Goal: Task Accomplishment & Management: Manage account settings

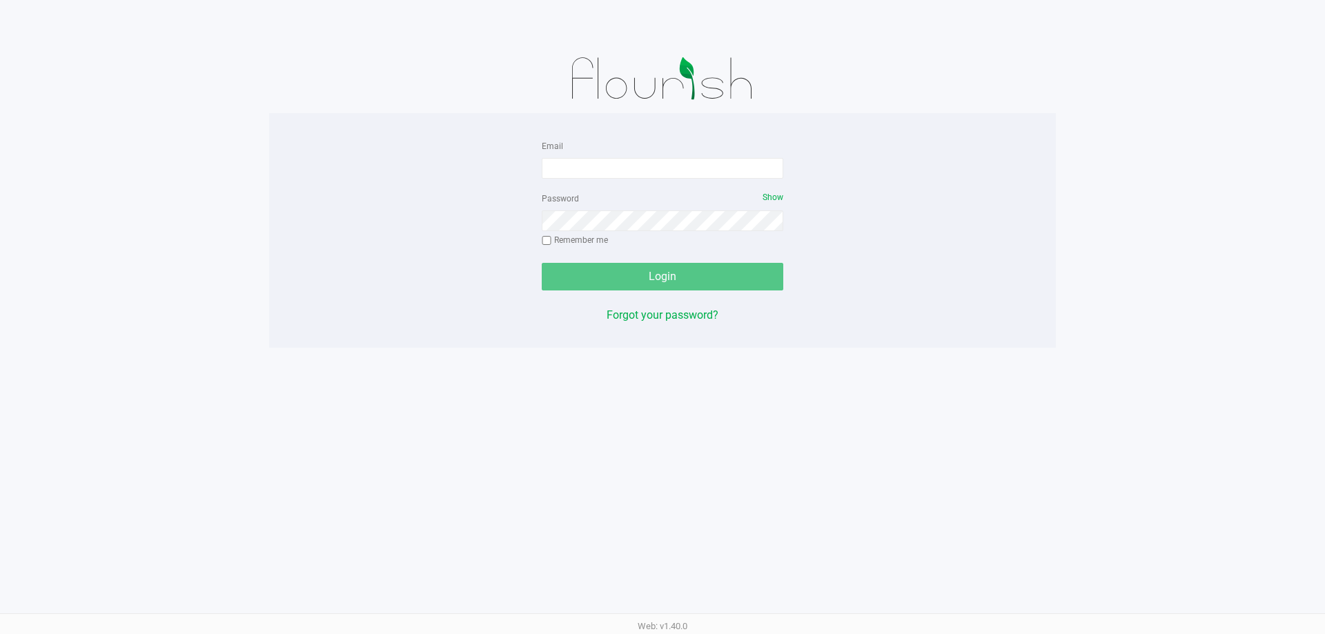
click at [150, 93] on app-pos-login-wrapper "Email Password Show Remember me Login Forgot your password?" at bounding box center [662, 174] width 1325 height 348
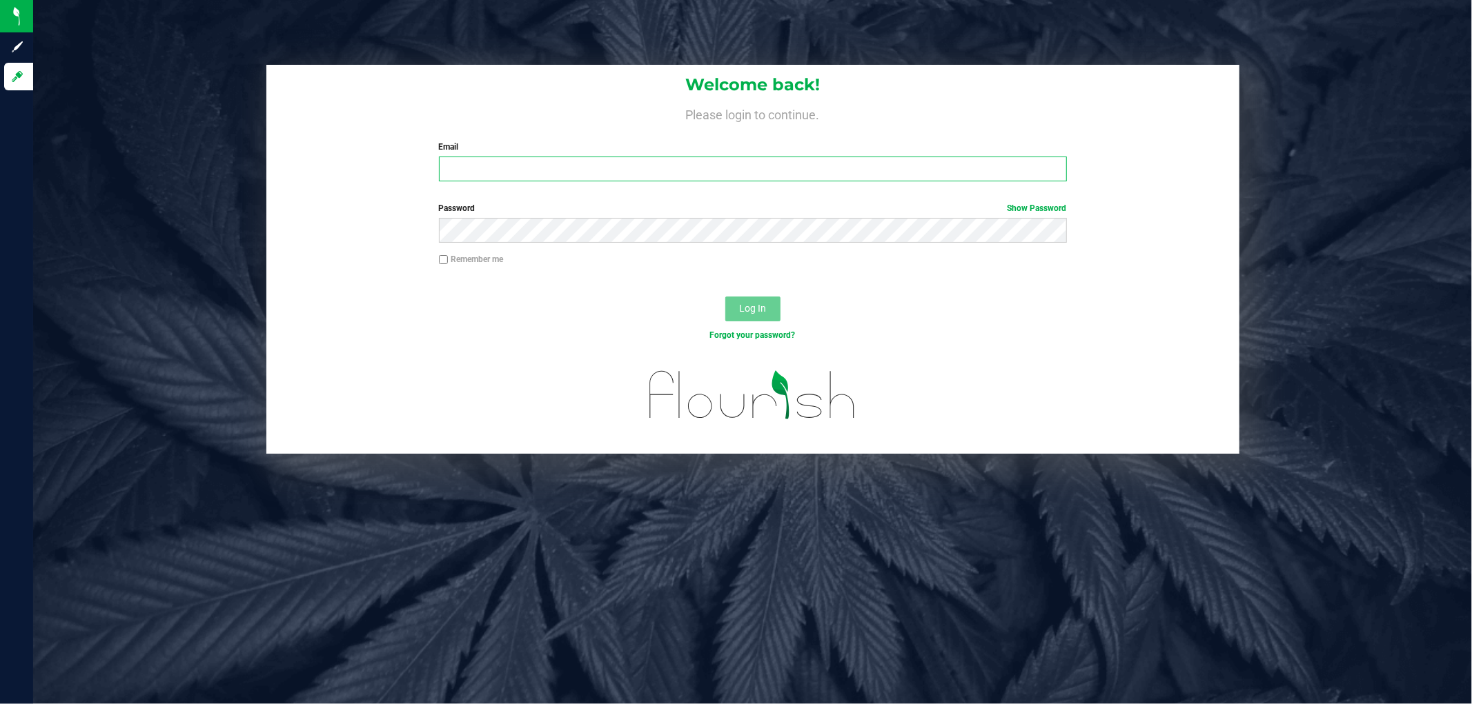
click at [501, 169] on input "Email" at bounding box center [753, 169] width 628 height 25
type input "[EMAIL_ADDRESS][DOMAIN_NAME]"
click at [725, 297] on button "Log In" at bounding box center [752, 309] width 55 height 25
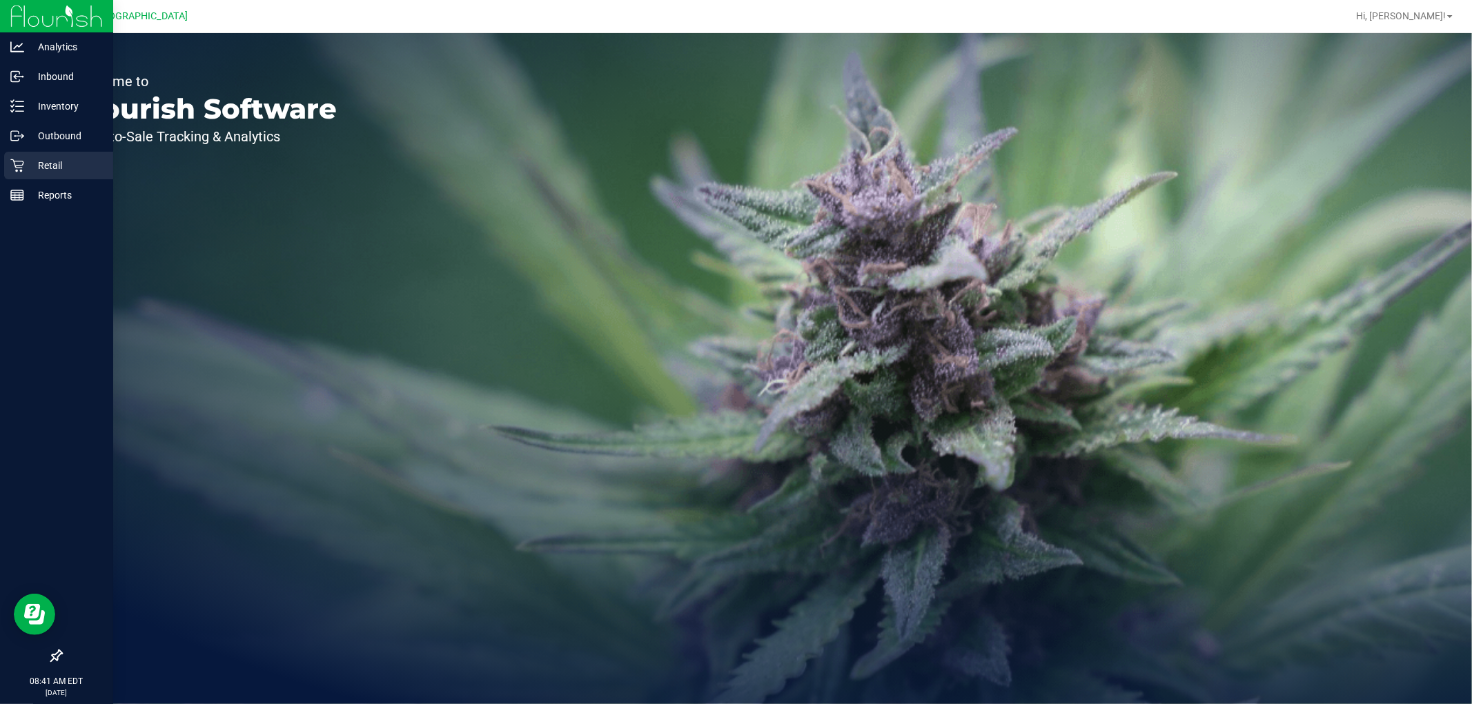
click at [18, 167] on icon at bounding box center [17, 166] width 14 height 14
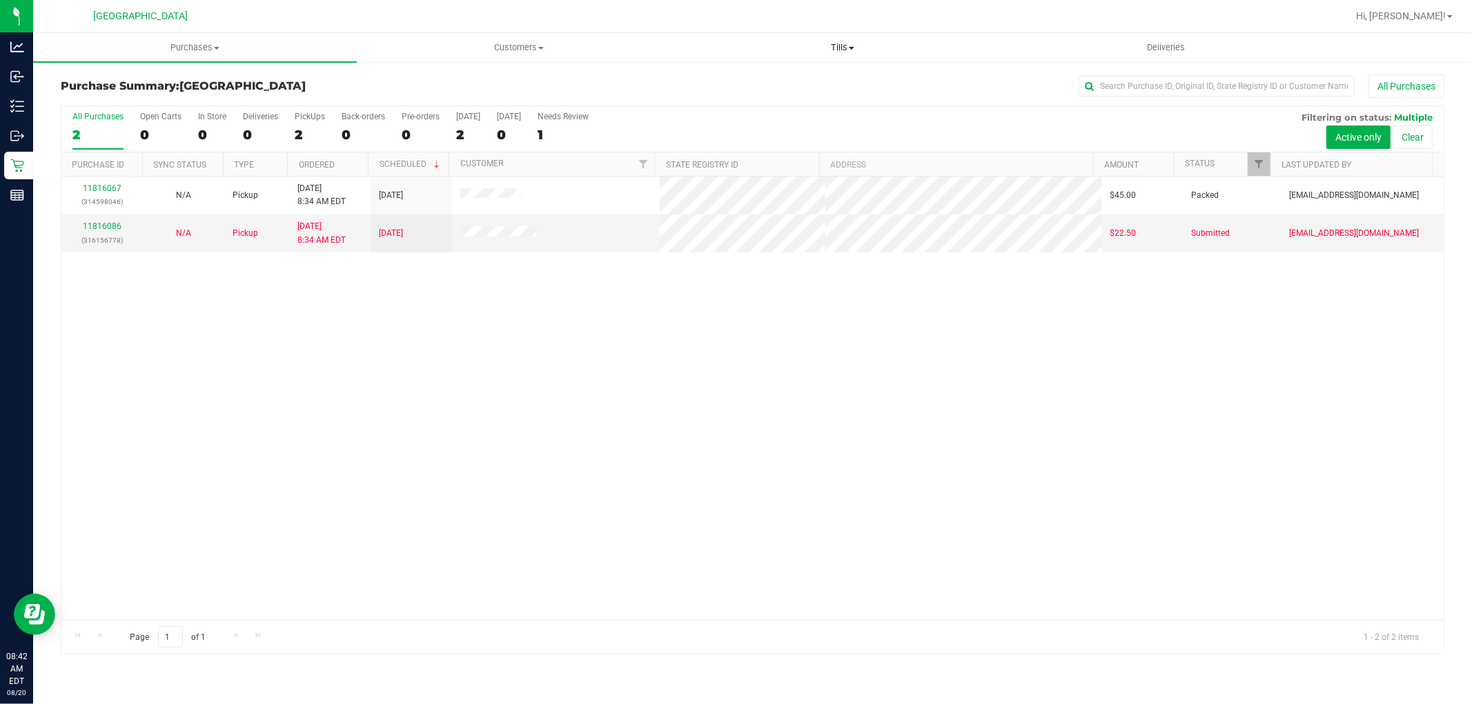
click at [851, 39] on uib-tab-heading "Tills Manage tills Reconcile e-payments" at bounding box center [842, 48] width 322 height 28
click at [756, 76] on li "Manage tills" at bounding box center [842, 83] width 324 height 17
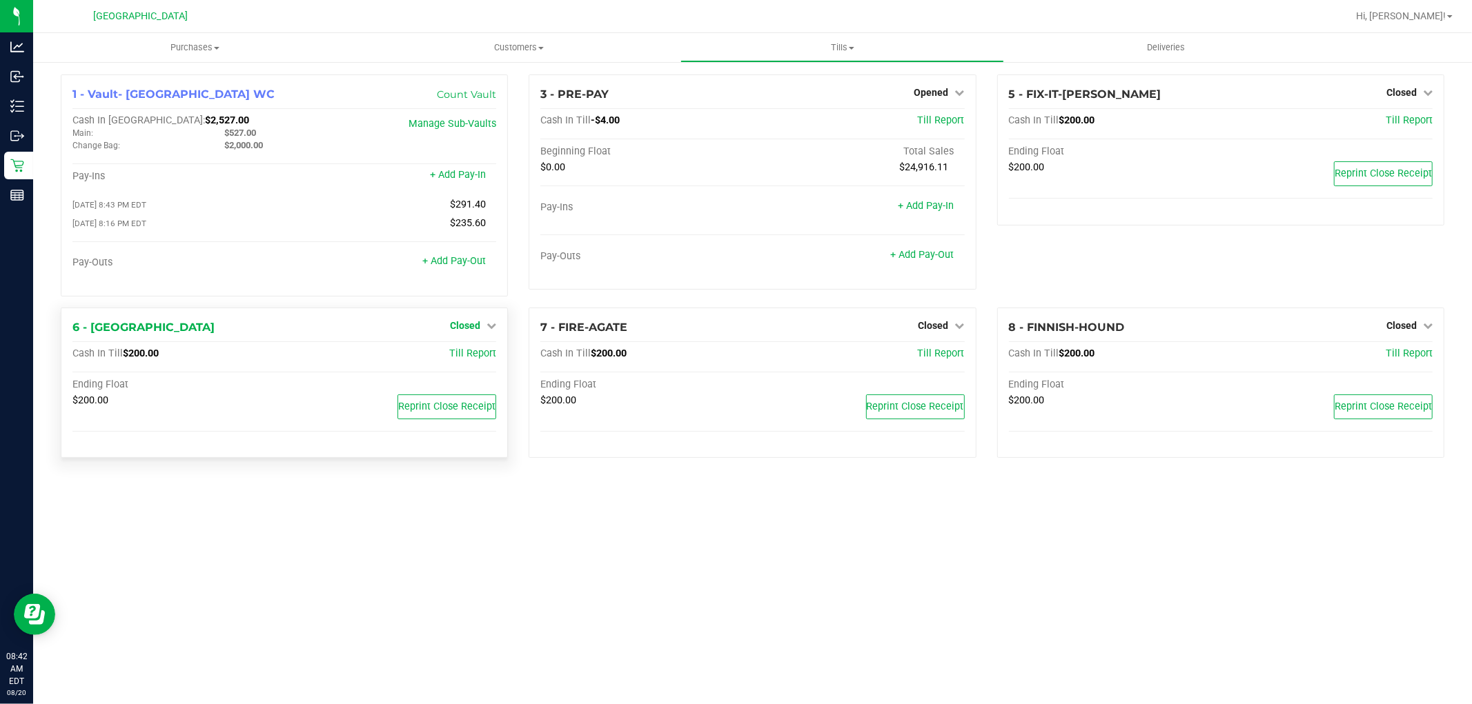
click at [479, 323] on span "Closed" at bounding box center [465, 325] width 30 height 11
click at [479, 359] on link "Open Till" at bounding box center [464, 353] width 37 height 11
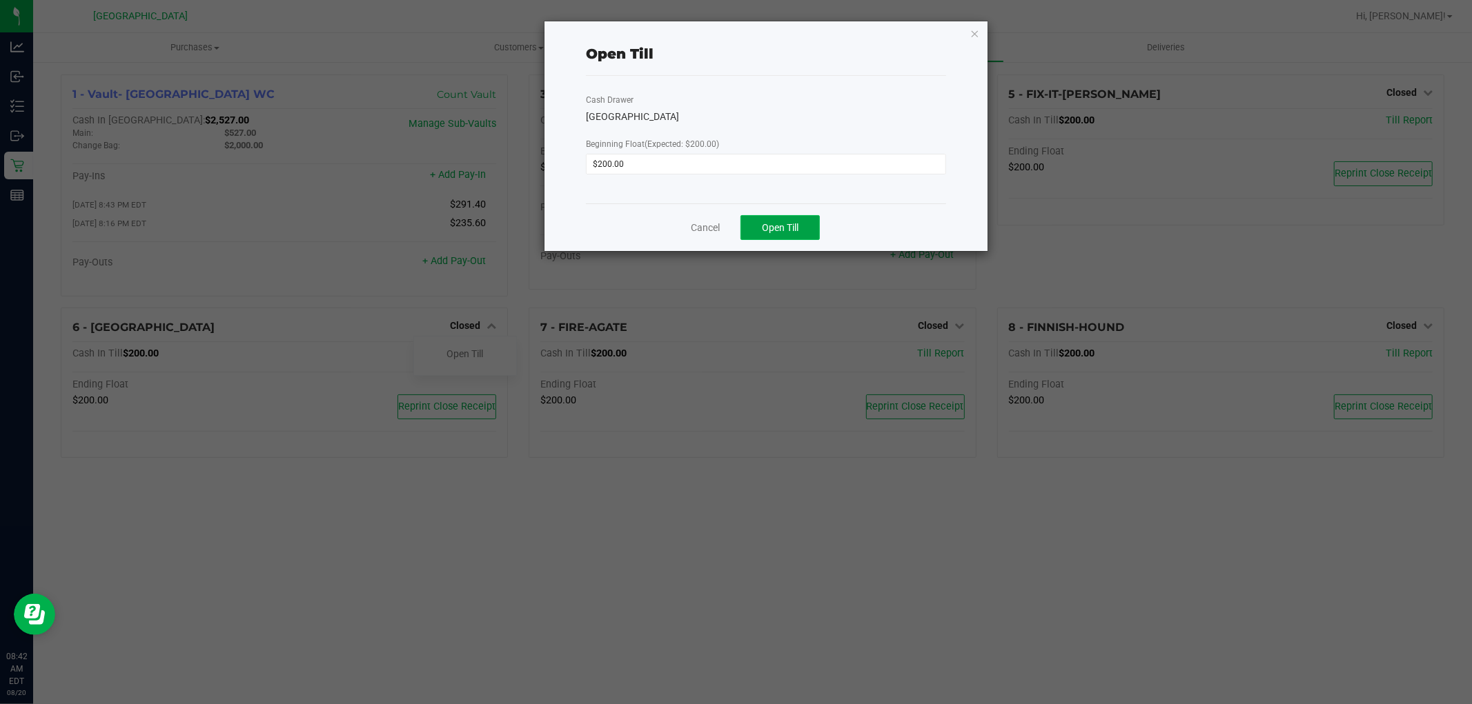
click at [784, 226] on span "Open Till" at bounding box center [780, 227] width 37 height 11
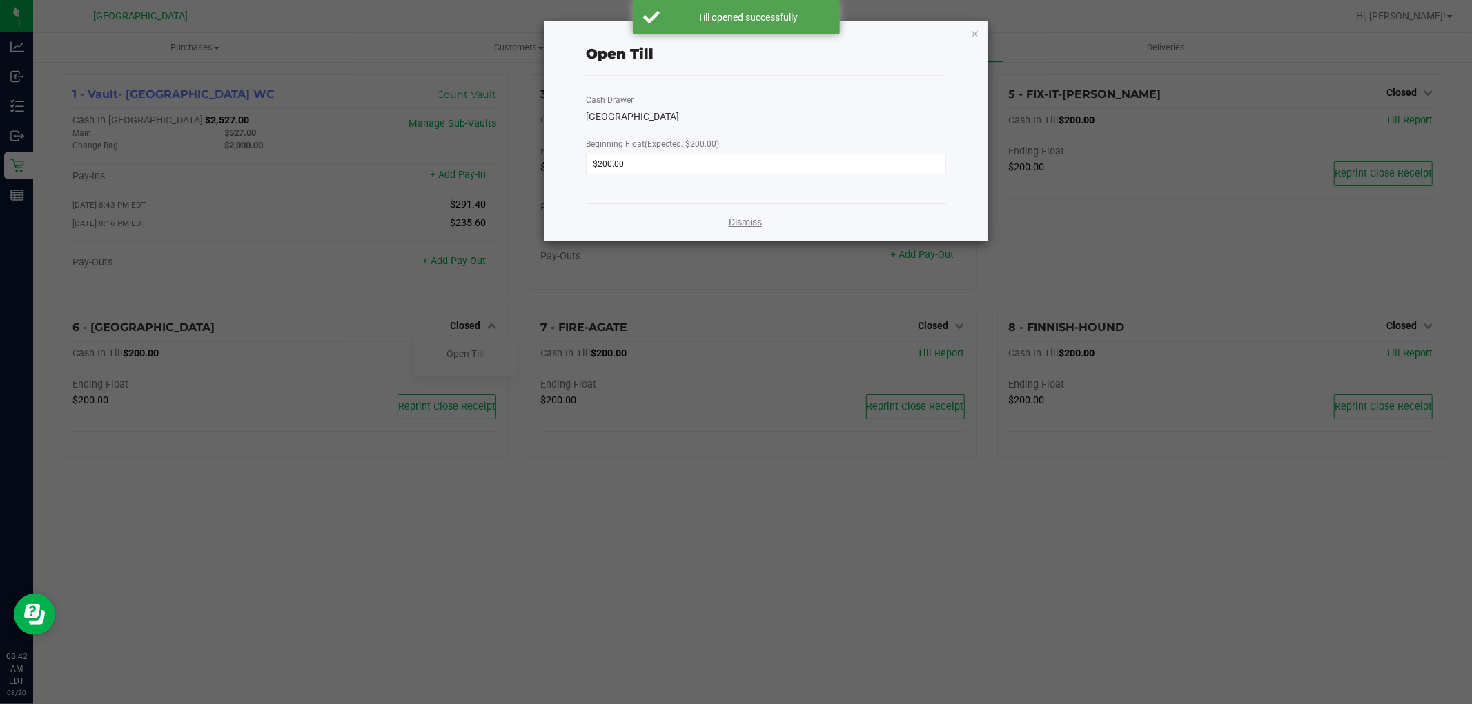
click at [747, 217] on link "Dismiss" at bounding box center [745, 222] width 33 height 14
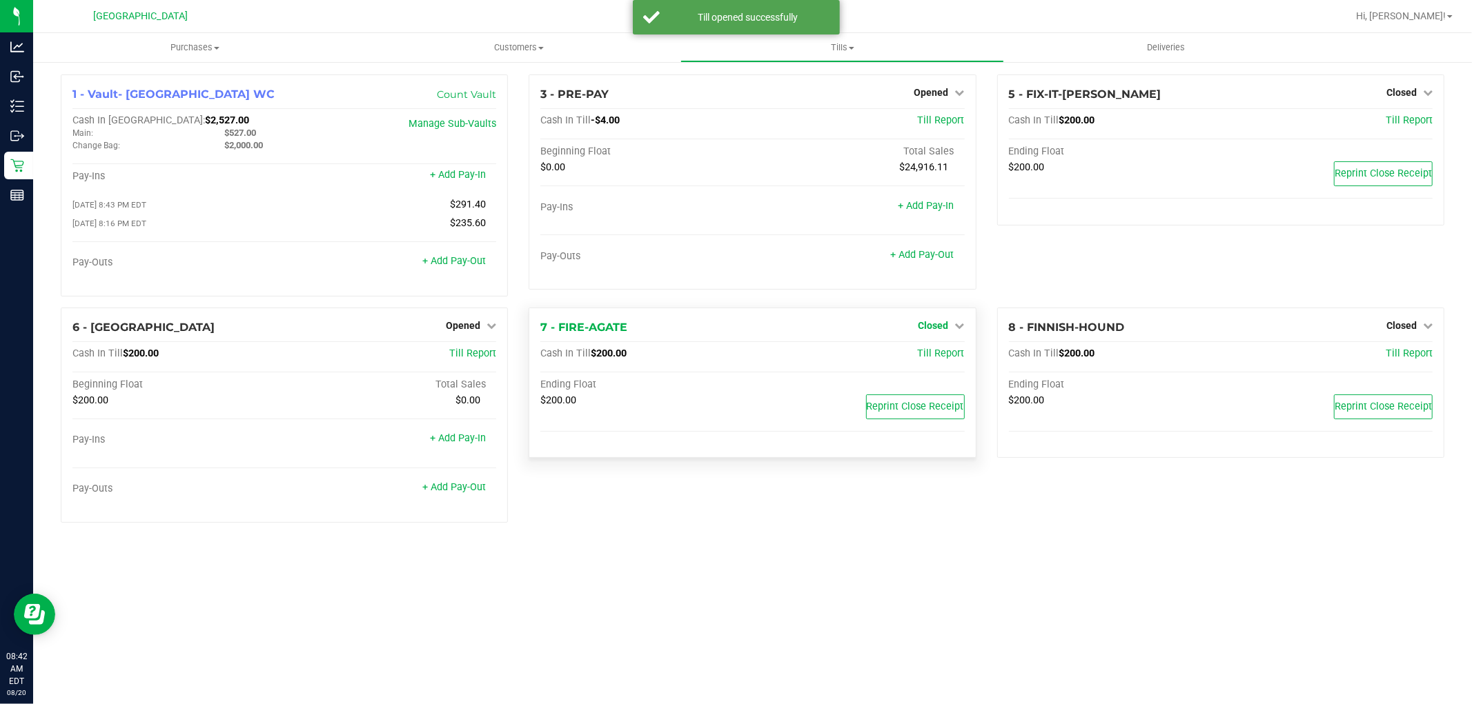
click at [928, 323] on span "Closed" at bounding box center [933, 325] width 30 height 11
click at [912, 362] on div "Open Till" at bounding box center [933, 354] width 102 height 17
click at [940, 354] on link "Open Till" at bounding box center [933, 353] width 37 height 11
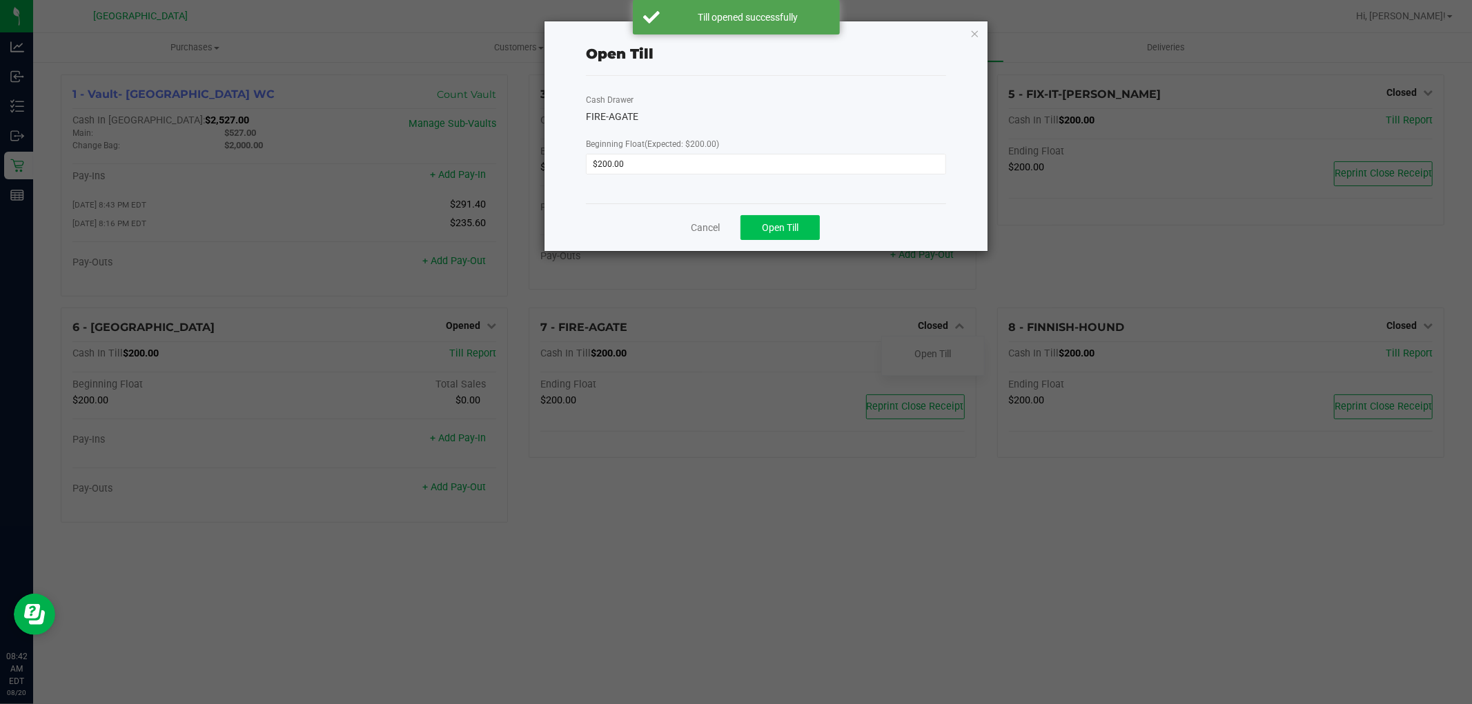
drag, startPoint x: 791, startPoint y: 215, endPoint x: 795, endPoint y: 223, distance: 9.6
click at [793, 222] on div "Cancel Open Till" at bounding box center [766, 228] width 360 height 48
click at [795, 223] on span "Open Till" at bounding box center [780, 227] width 37 height 11
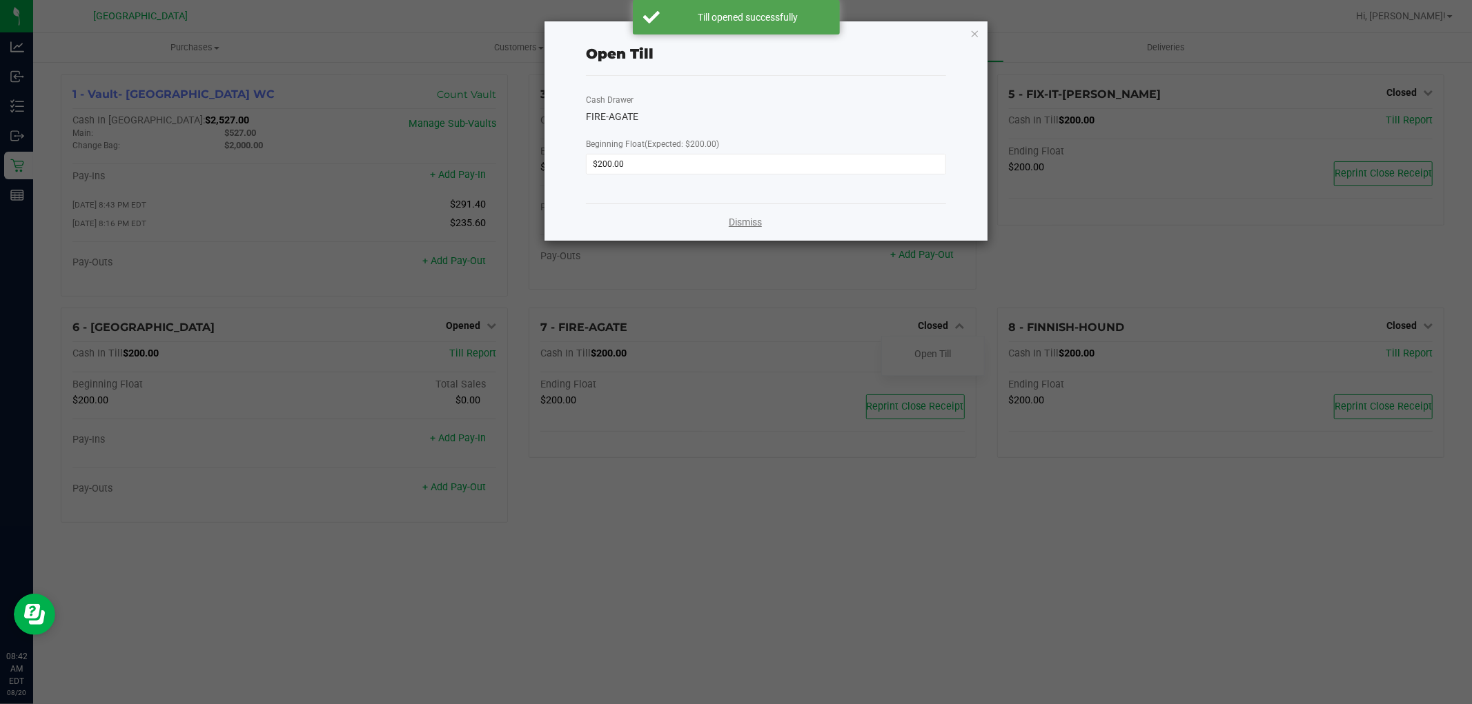
click at [746, 224] on link "Dismiss" at bounding box center [745, 222] width 33 height 14
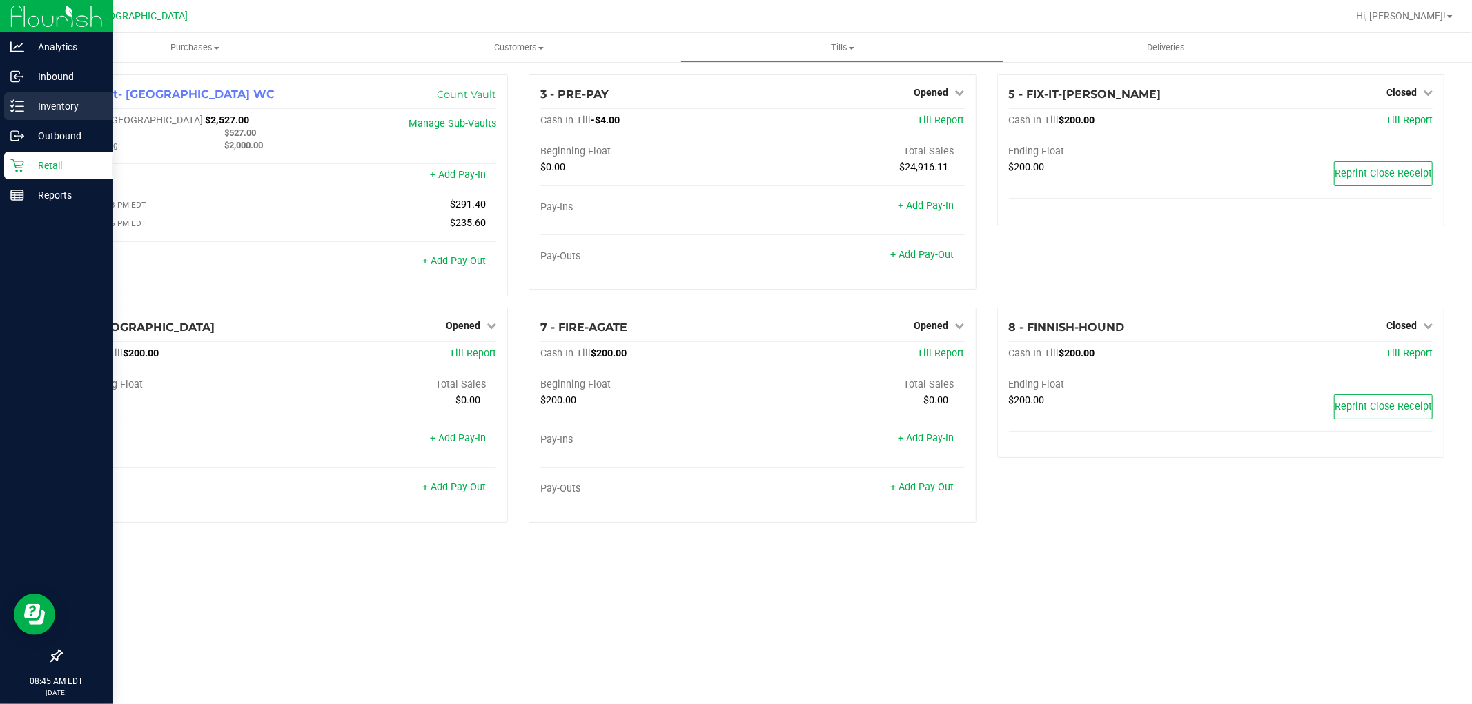
click at [33, 103] on p "Inventory" at bounding box center [65, 106] width 83 height 17
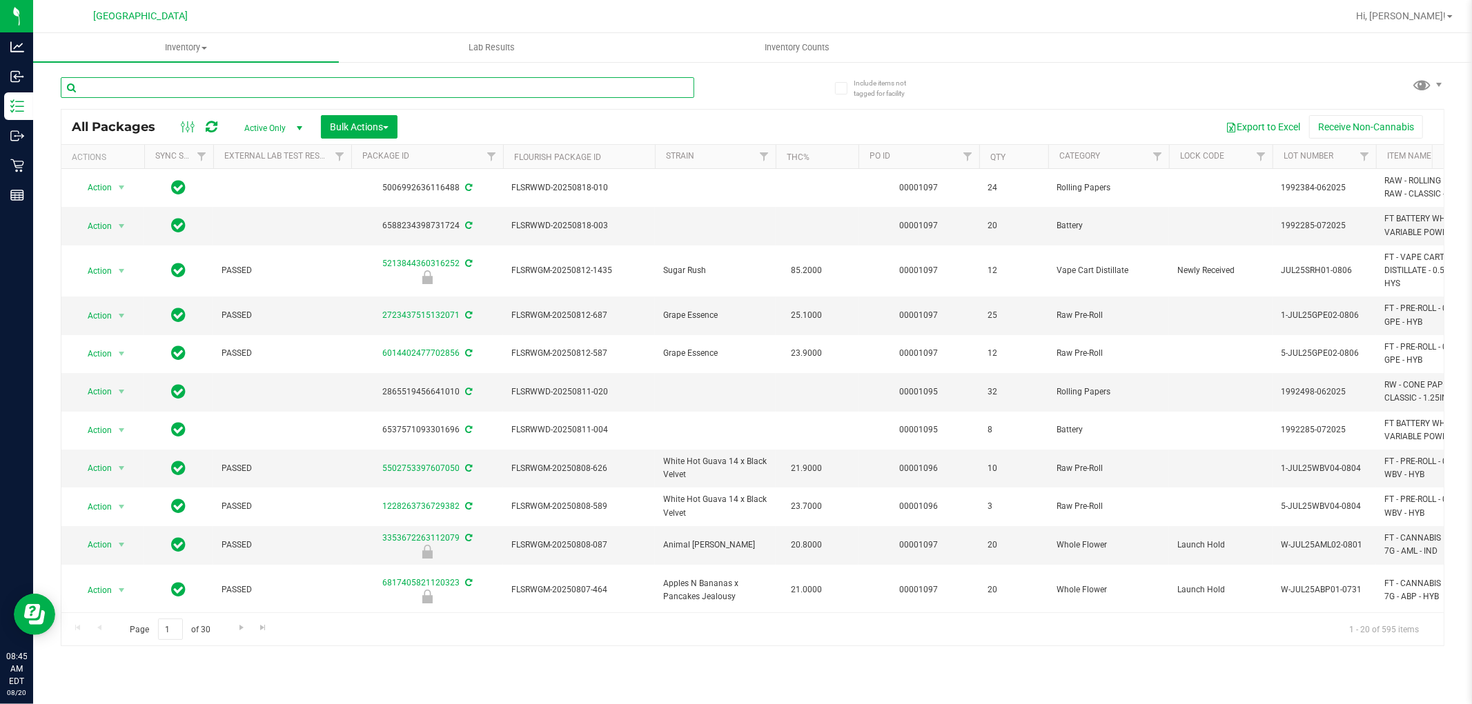
click at [270, 88] on input "text" at bounding box center [377, 87] width 633 height 21
paste input "W-AUG25GRZ01-0809"
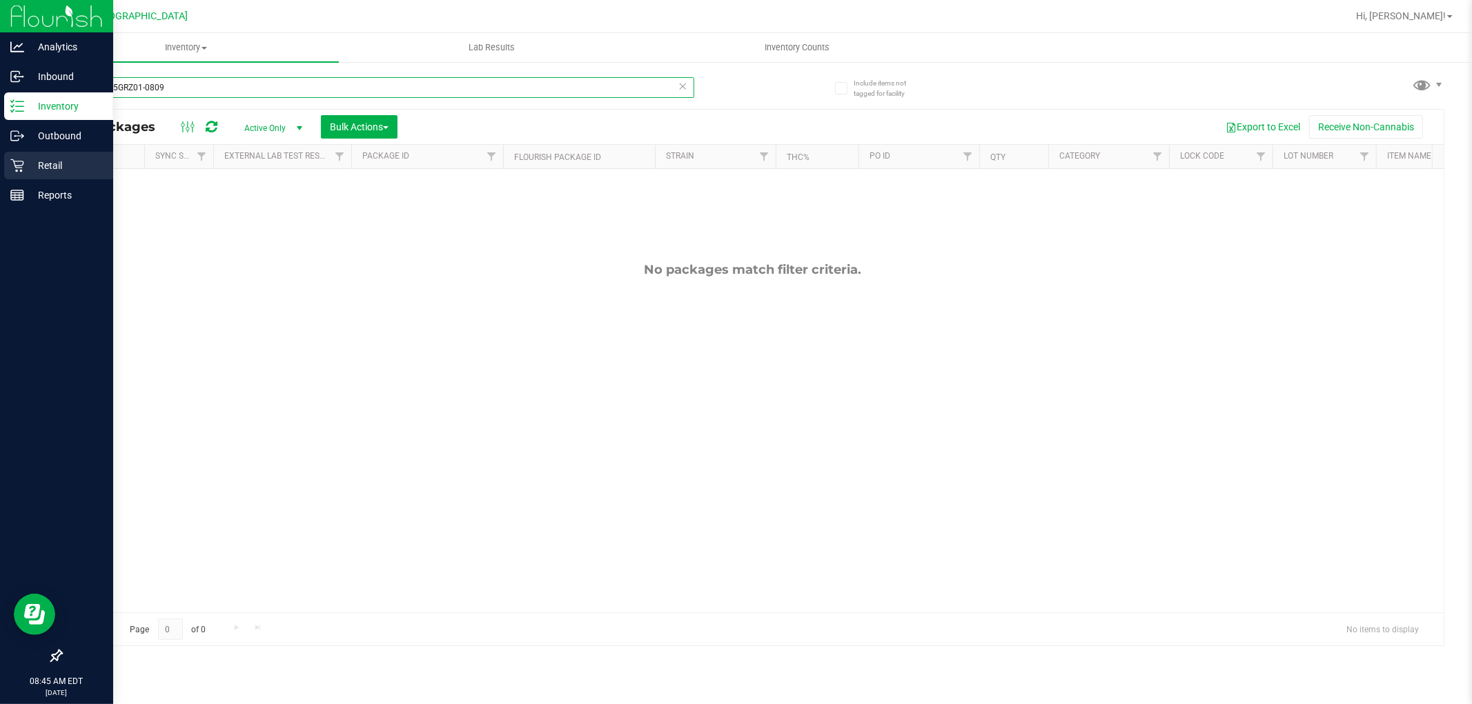
type input "W-AUG25GRZ01-0809"
click at [15, 174] on div "Retail" at bounding box center [58, 166] width 109 height 28
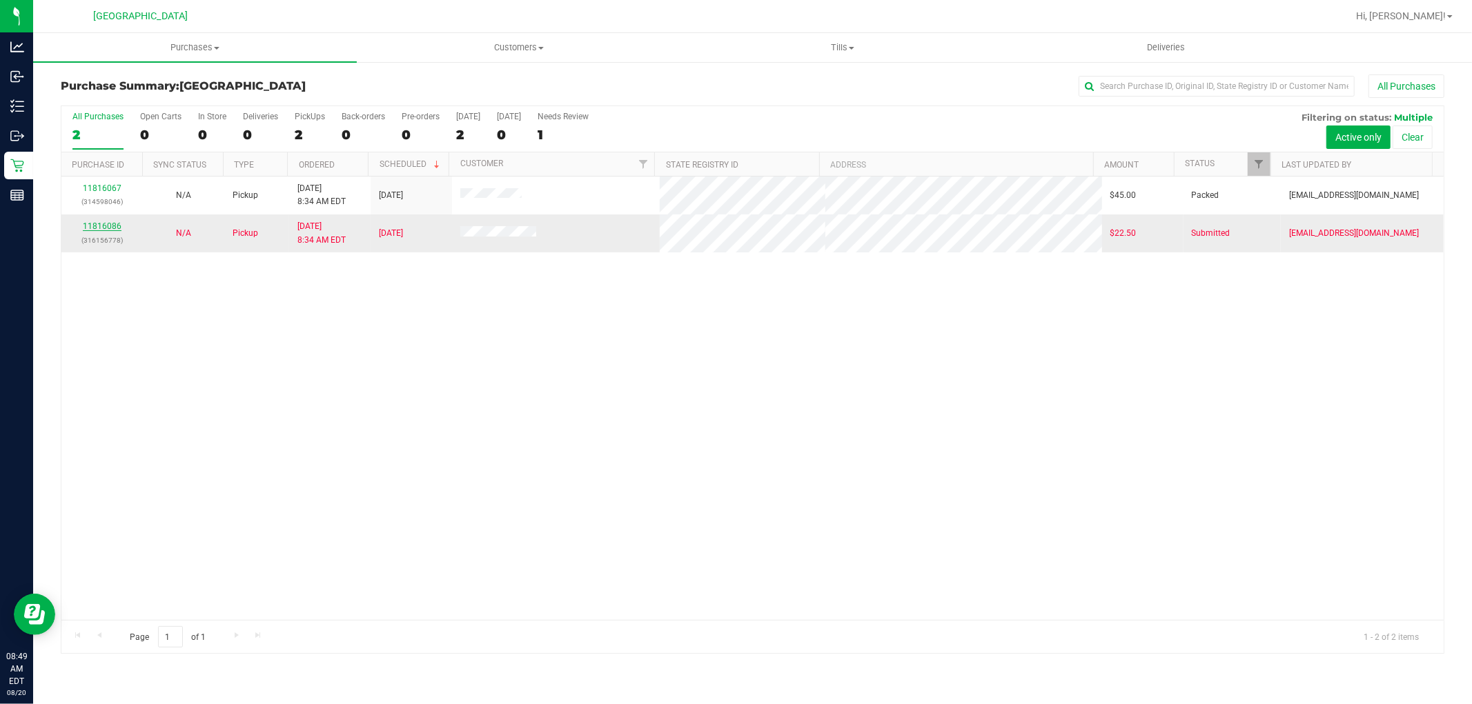
click at [111, 226] on link "11816086" at bounding box center [102, 226] width 39 height 10
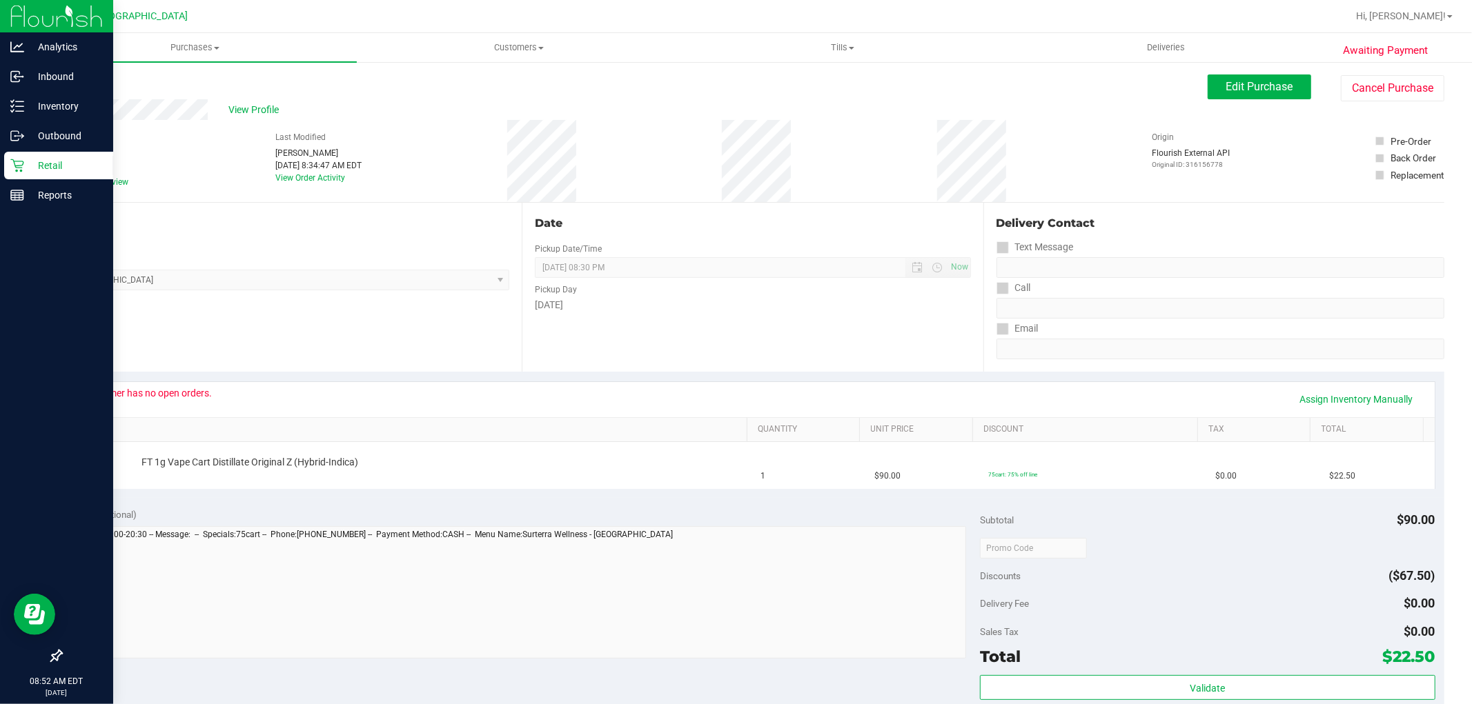
click at [21, 162] on icon at bounding box center [17, 166] width 14 height 14
